Goal: Check status: Check status

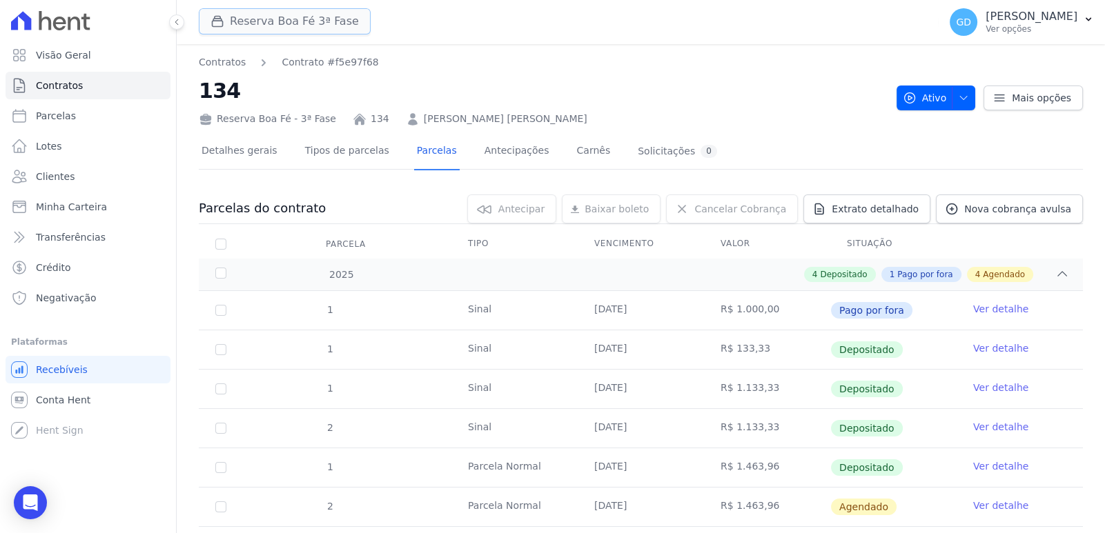
click at [248, 25] on button "Reserva Boa Fé 3ª Fase" at bounding box center [285, 21] width 172 height 26
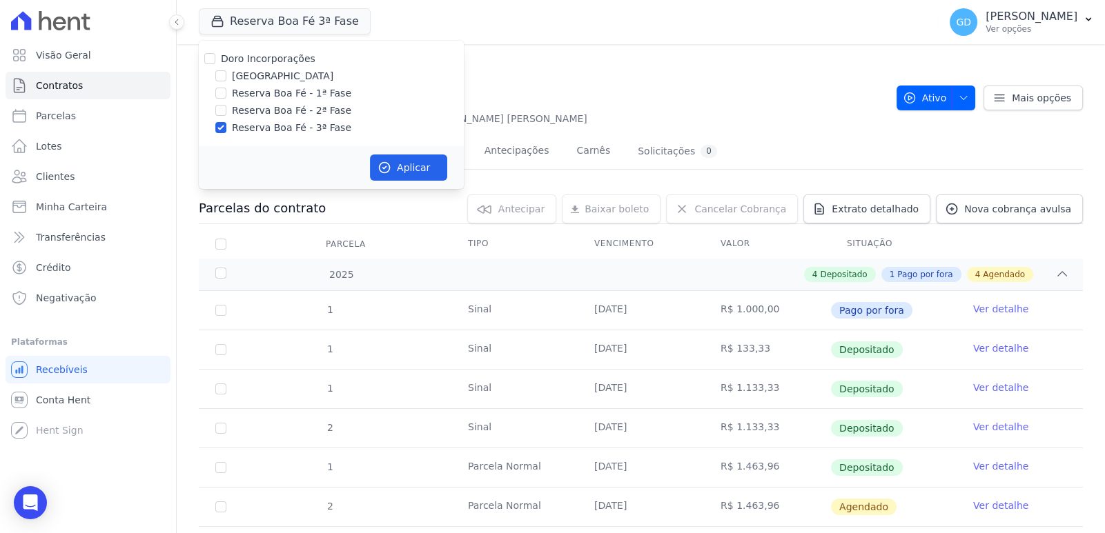
click at [271, 77] on label "[GEOGRAPHIC_DATA]" at bounding box center [282, 76] width 101 height 14
click at [226, 77] on input "[GEOGRAPHIC_DATA]" at bounding box center [220, 75] width 11 height 11
checkbox input "true"
drag, startPoint x: 282, startPoint y: 129, endPoint x: 345, endPoint y: 150, distance: 66.3
click at [282, 128] on label "Reserva Boa Fé - 3ª Fase" at bounding box center [291, 128] width 119 height 14
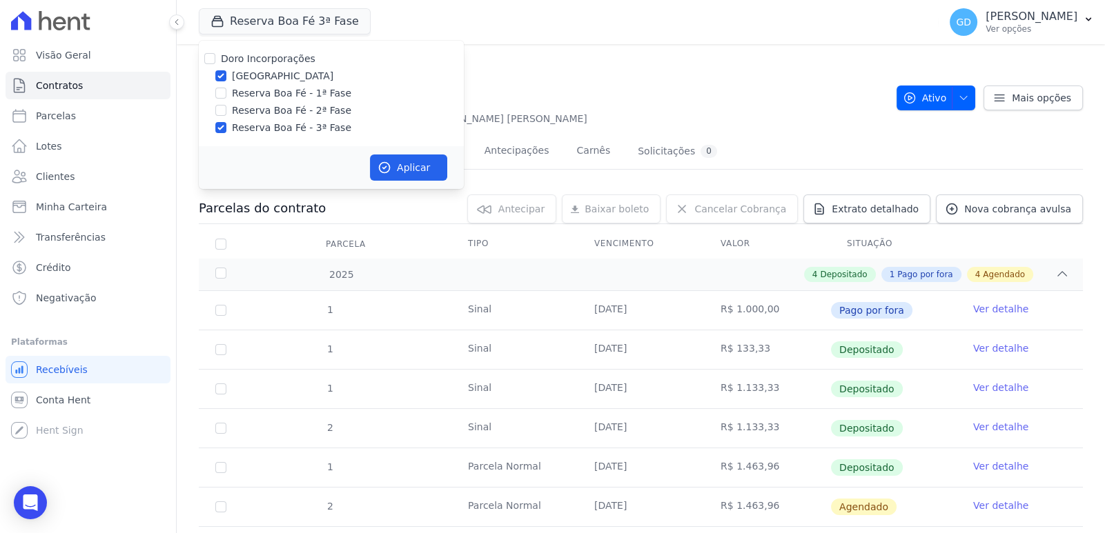
click at [226, 128] on input "Reserva Boa Fé - 3ª Fase" at bounding box center [220, 127] width 11 height 11
checkbox input "false"
click at [402, 171] on button "Aplicar" at bounding box center [408, 168] width 77 height 26
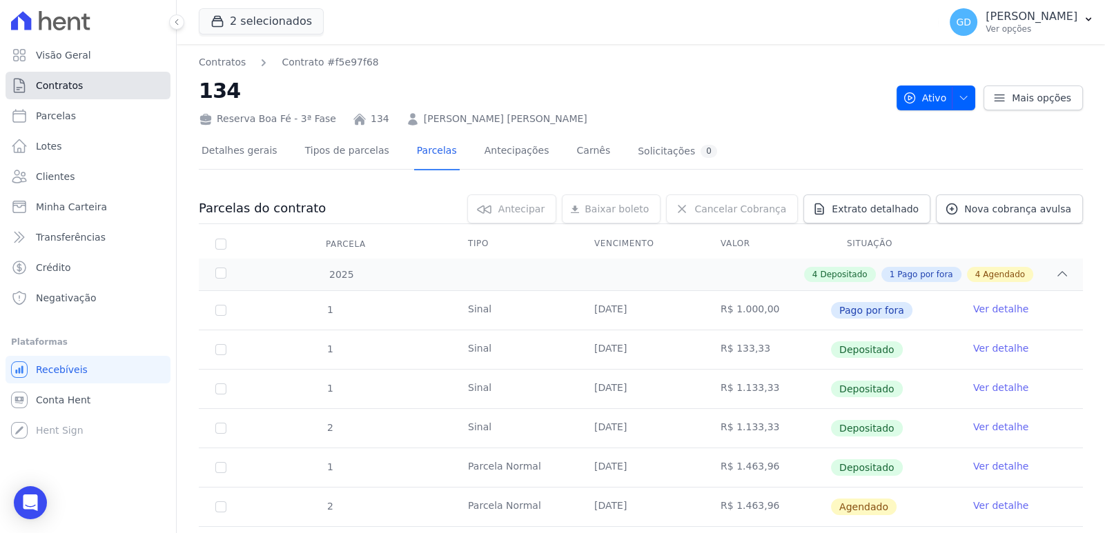
click at [69, 90] on span "Contratos" at bounding box center [59, 86] width 47 height 14
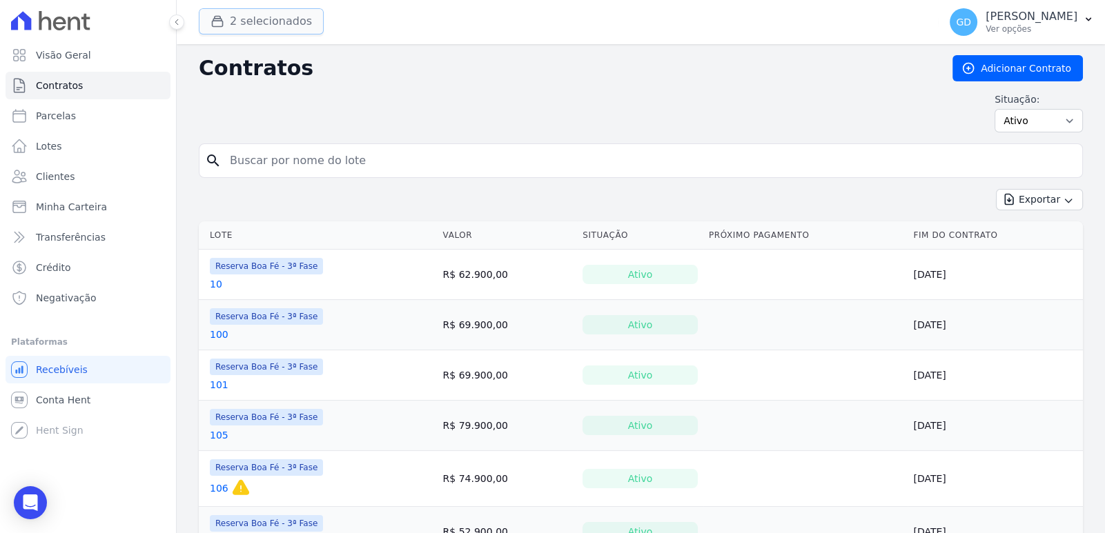
click at [264, 26] on button "2 selecionados" at bounding box center [261, 21] width 125 height 26
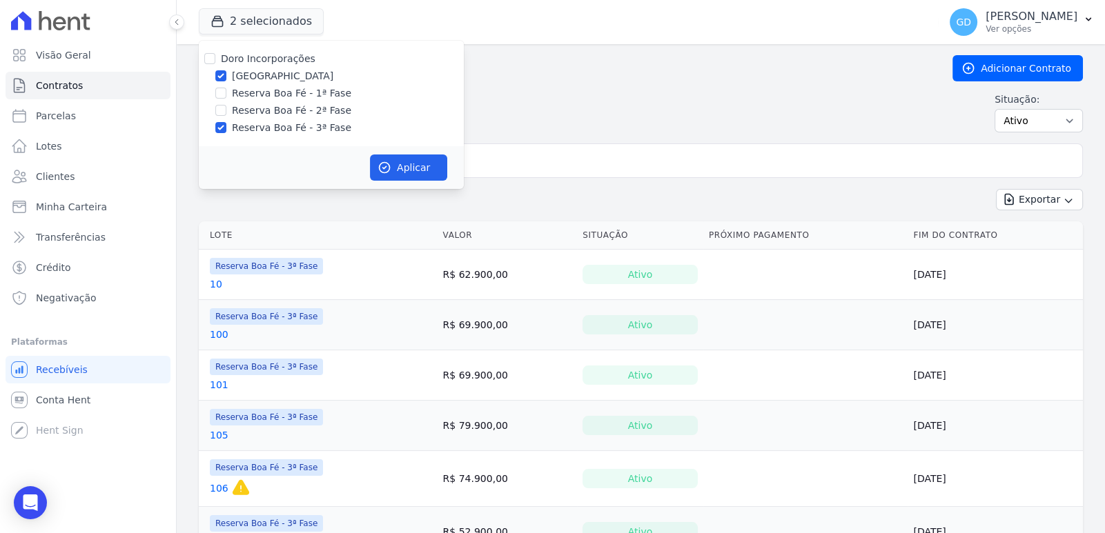
click at [266, 123] on label "Reserva Boa Fé - 3ª Fase" at bounding box center [291, 128] width 119 height 14
click at [226, 123] on input "Reserva Boa Fé - 3ª Fase" at bounding box center [220, 127] width 11 height 11
checkbox input "false"
click at [427, 164] on button "Aplicar" at bounding box center [408, 168] width 77 height 26
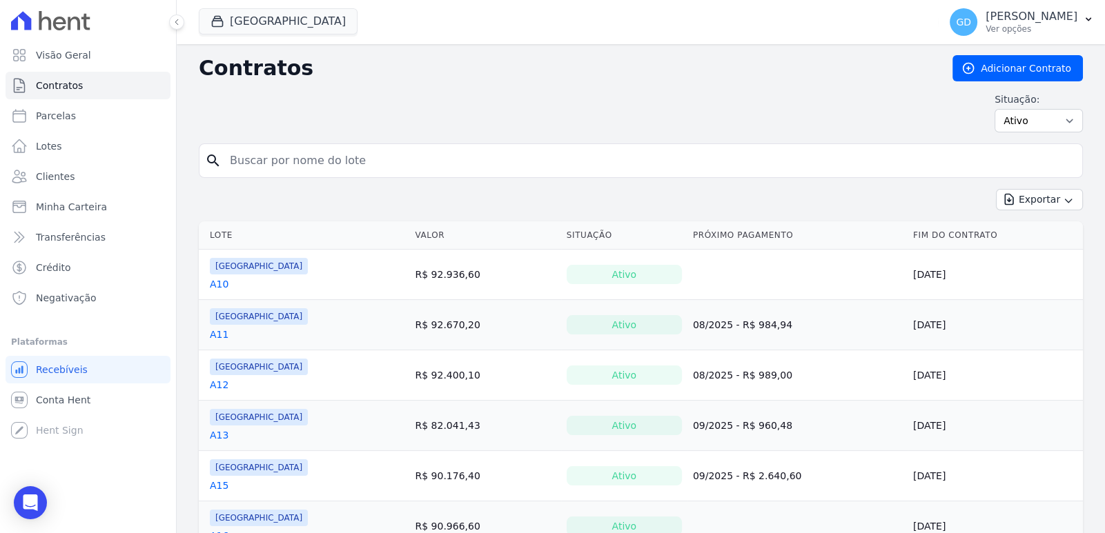
click at [482, 158] on input "search" at bounding box center [648, 161] width 855 height 28
type input "e5"
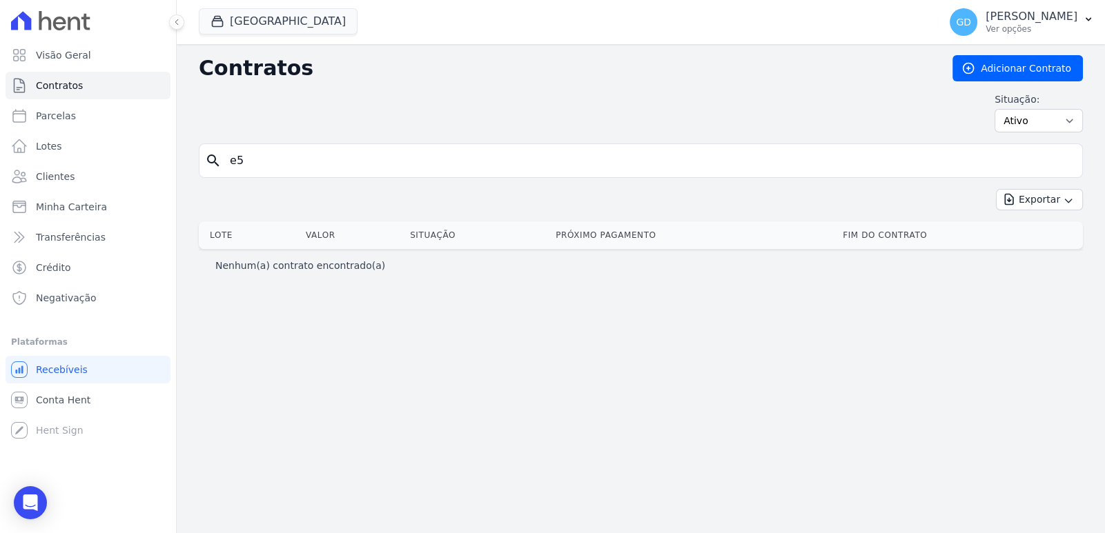
click at [368, 159] on input "e5" at bounding box center [648, 161] width 855 height 28
type input "e"
type input "B5"
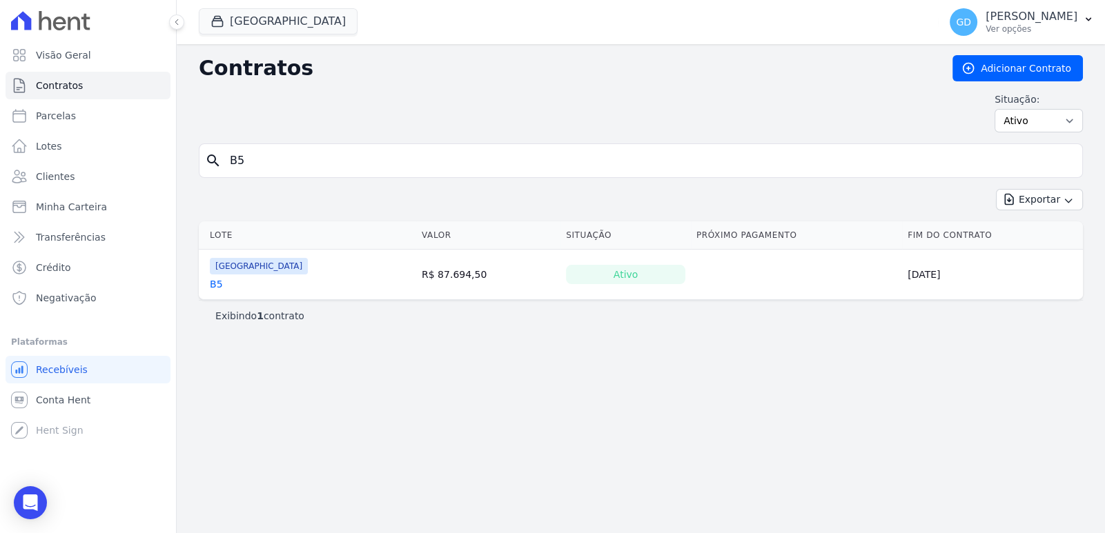
click at [215, 279] on link "B5" at bounding box center [216, 284] width 13 height 14
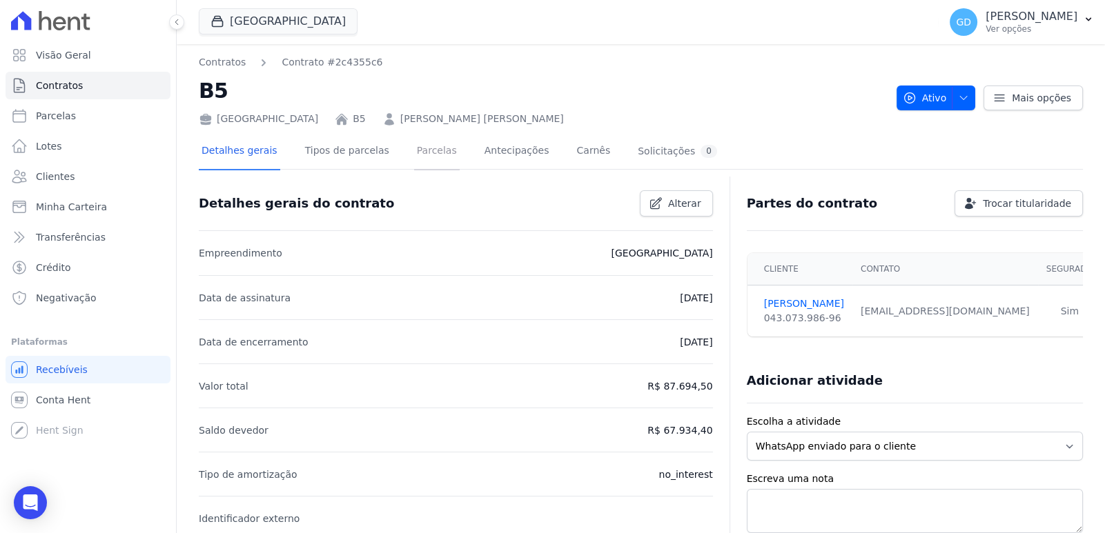
click at [427, 161] on link "Parcelas" at bounding box center [437, 152] width 46 height 37
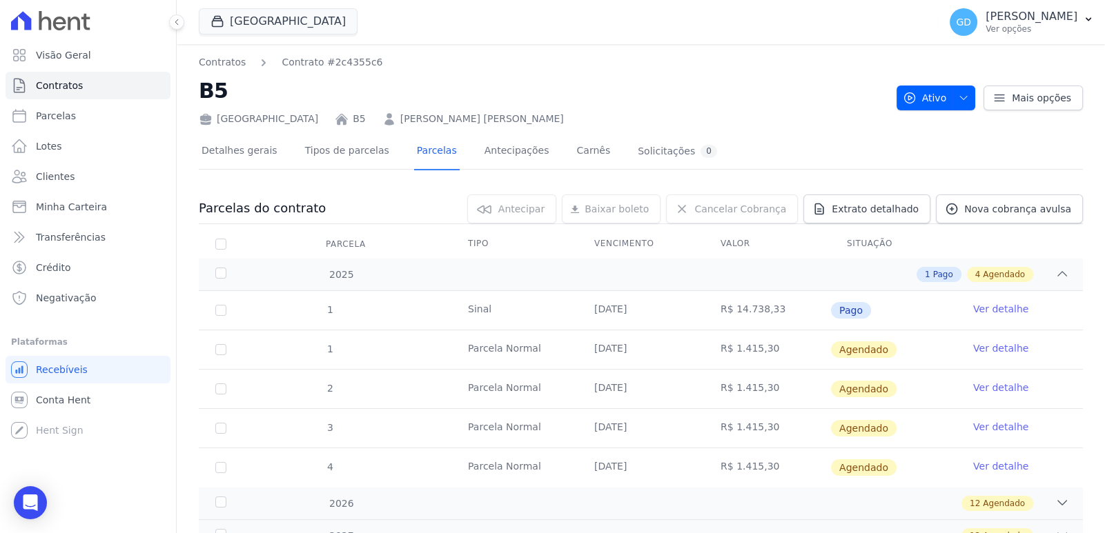
drag, startPoint x: 831, startPoint y: 312, endPoint x: 871, endPoint y: 312, distance: 39.3
click at [871, 312] on td "Pago" at bounding box center [893, 310] width 126 height 39
click at [974, 304] on link "Ver detalhe" at bounding box center [1000, 309] width 55 height 14
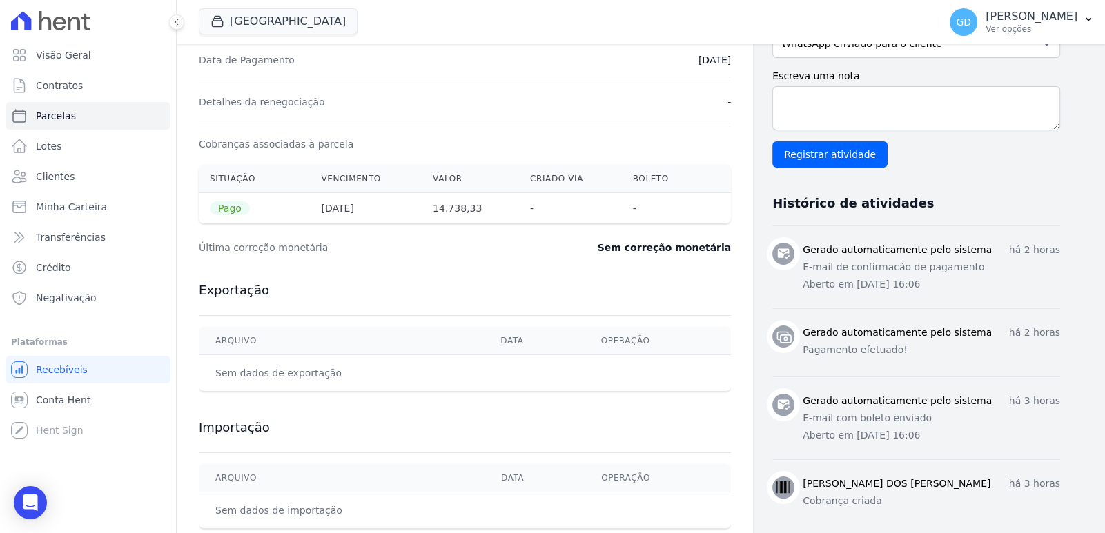
scroll to position [409, 0]
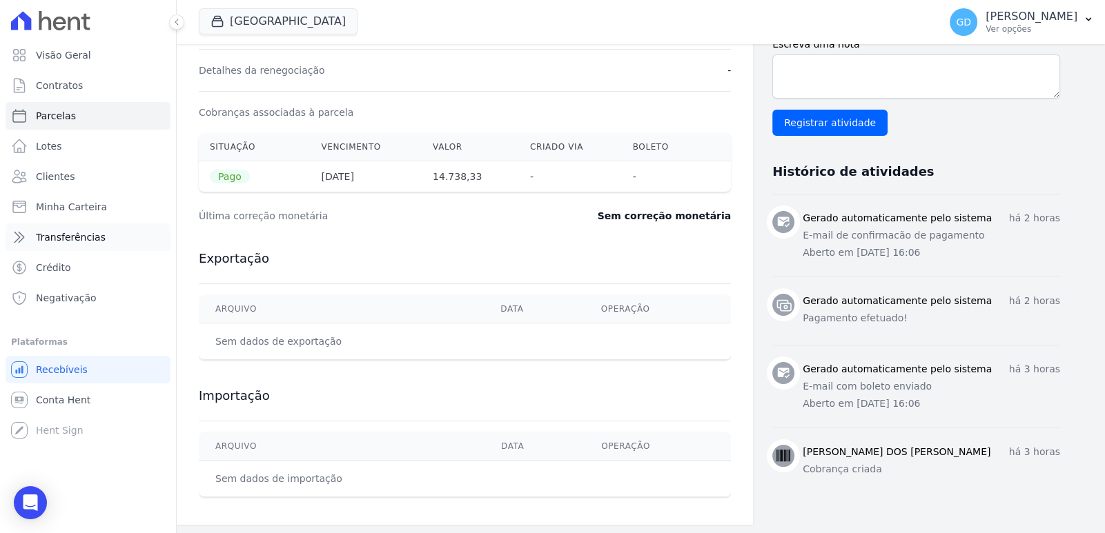
click at [77, 234] on span "Transferências" at bounding box center [71, 237] width 70 height 14
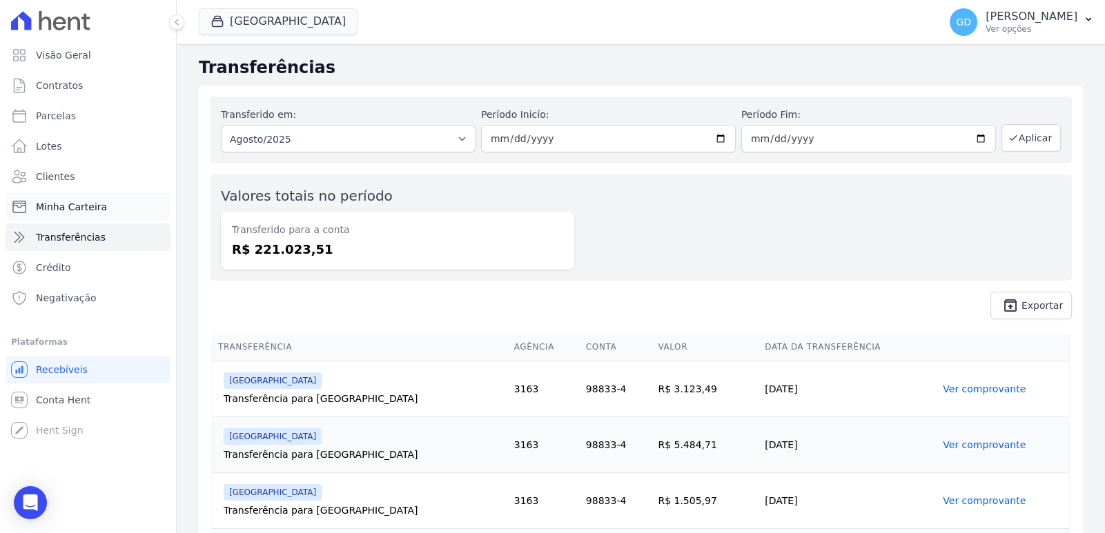
click at [69, 210] on span "Minha Carteira" at bounding box center [71, 207] width 71 height 14
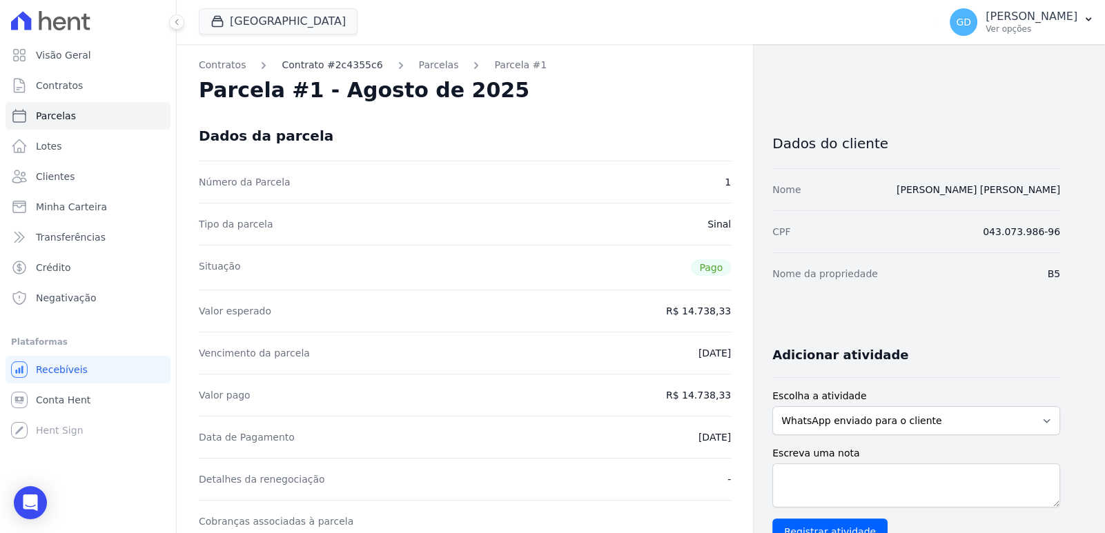
click at [330, 68] on link "Contrato #2c4355c6" at bounding box center [331, 65] width 101 height 14
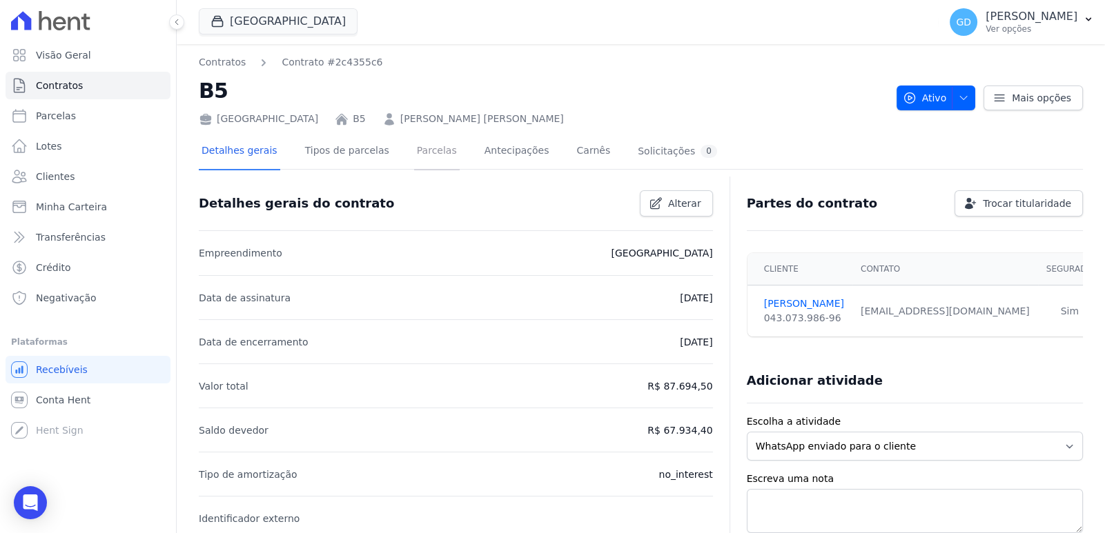
click at [430, 150] on link "Parcelas" at bounding box center [437, 152] width 46 height 37
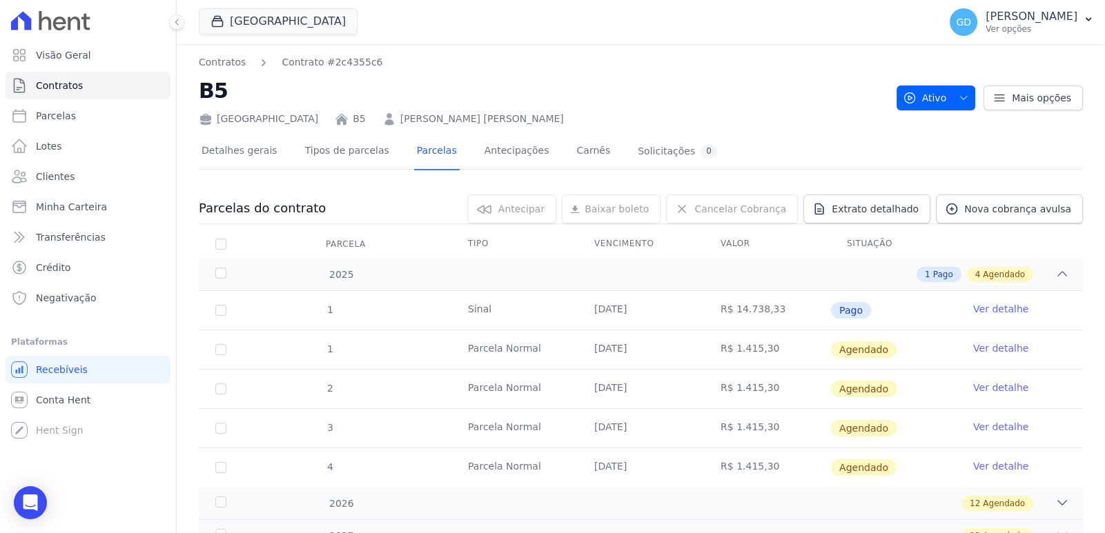
drag, startPoint x: 711, startPoint y: 295, endPoint x: 793, endPoint y: 310, distance: 84.2
click at [793, 310] on td "R$ 14.738,33" at bounding box center [767, 310] width 126 height 39
